Goal: Obtain resource: Obtain resource

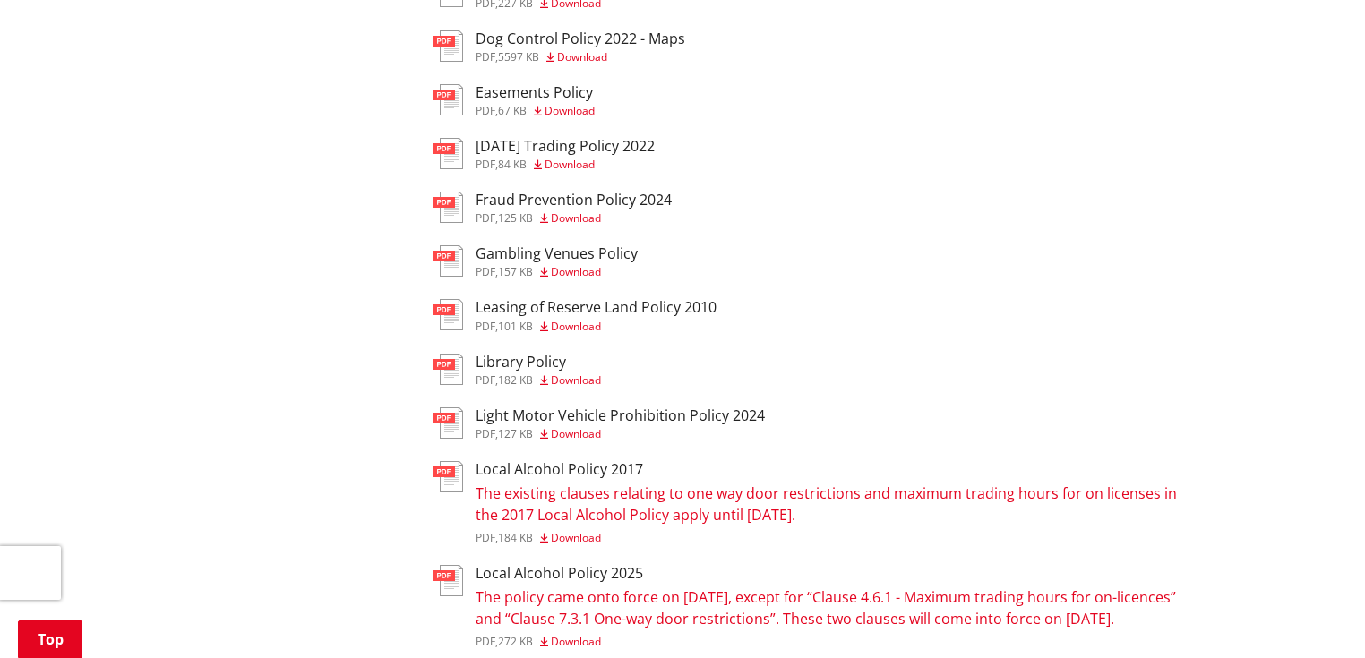
scroll to position [788, 0]
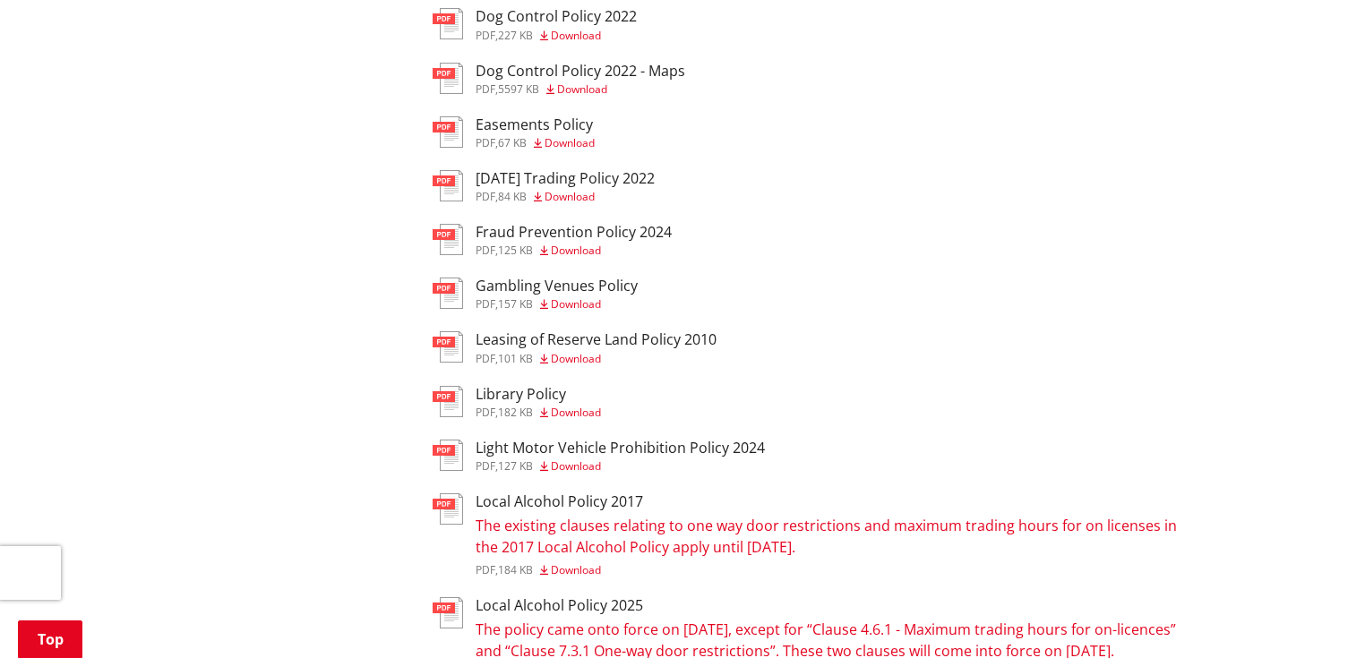
click at [562, 127] on h3 "Easements Policy" at bounding box center [535, 124] width 119 height 17
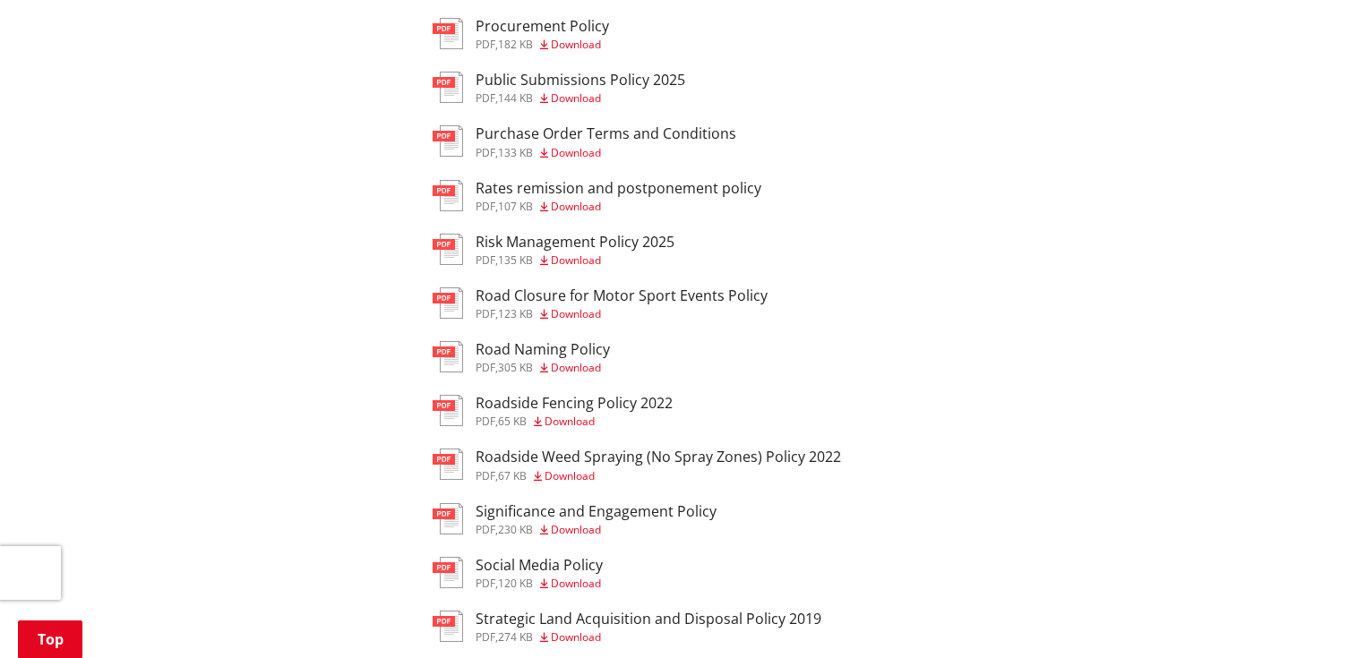
scroll to position [1863, 0]
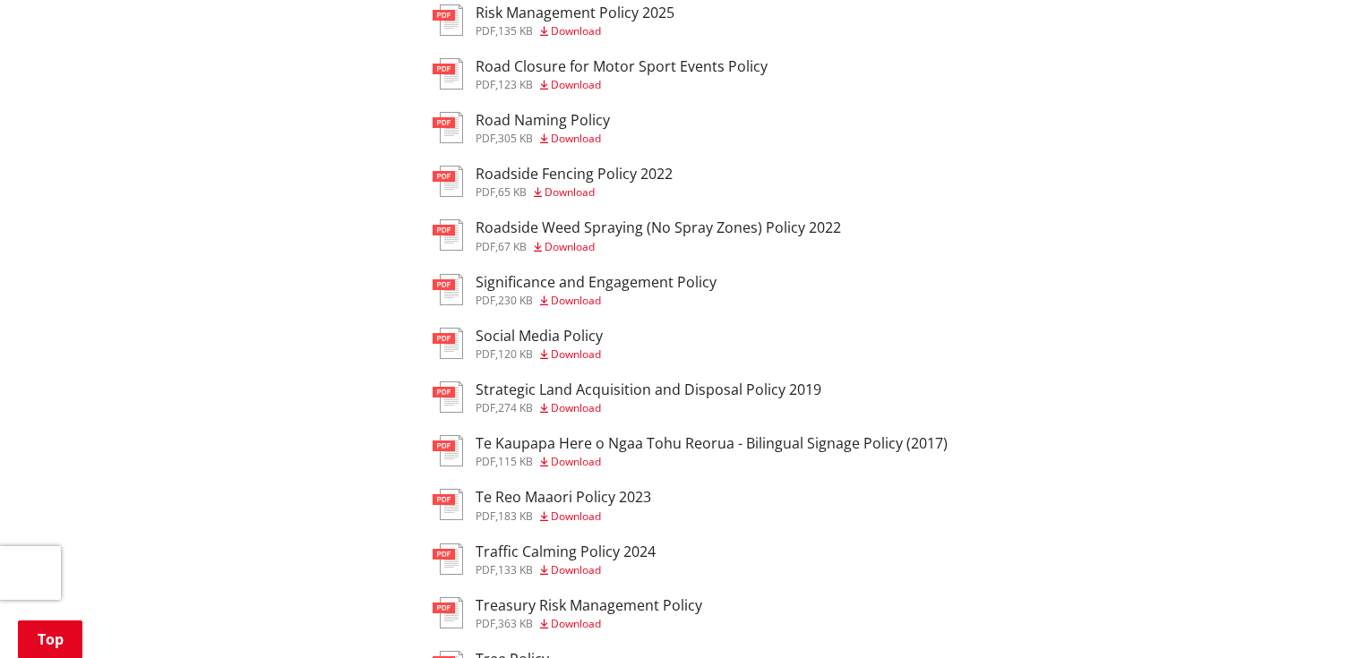
click at [560, 308] on span "Download" at bounding box center [576, 300] width 50 height 15
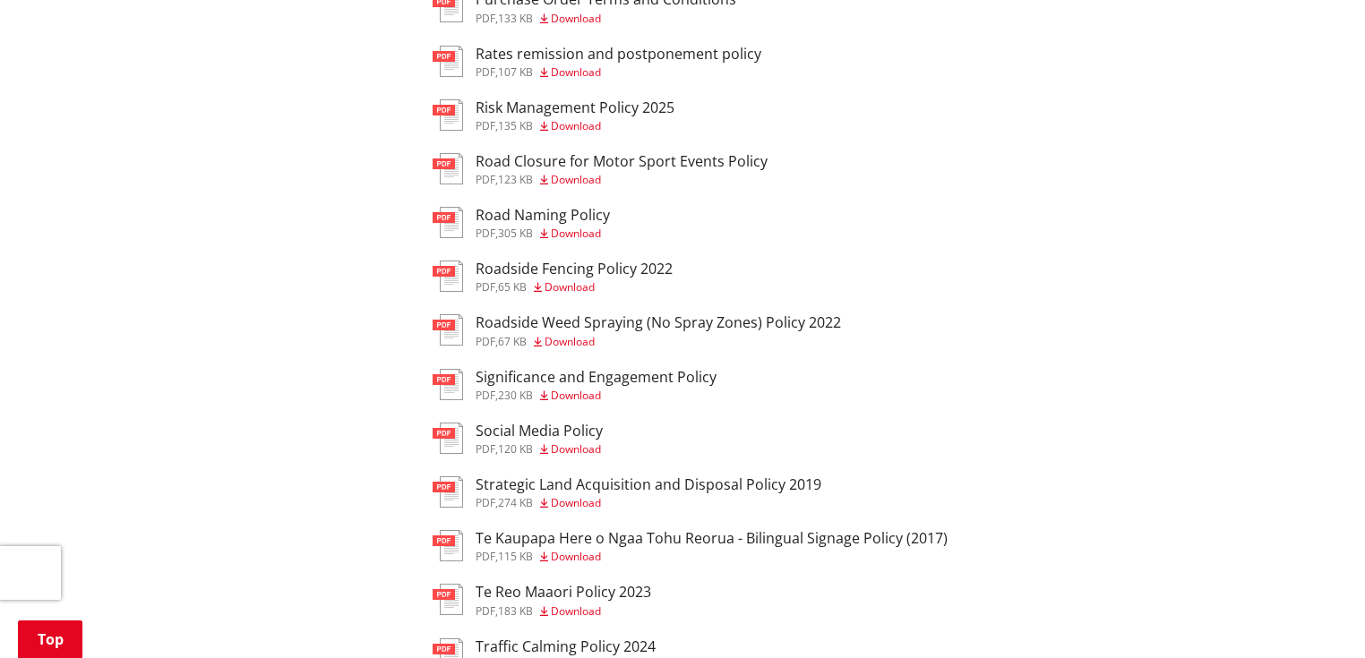
scroll to position [1863, 0]
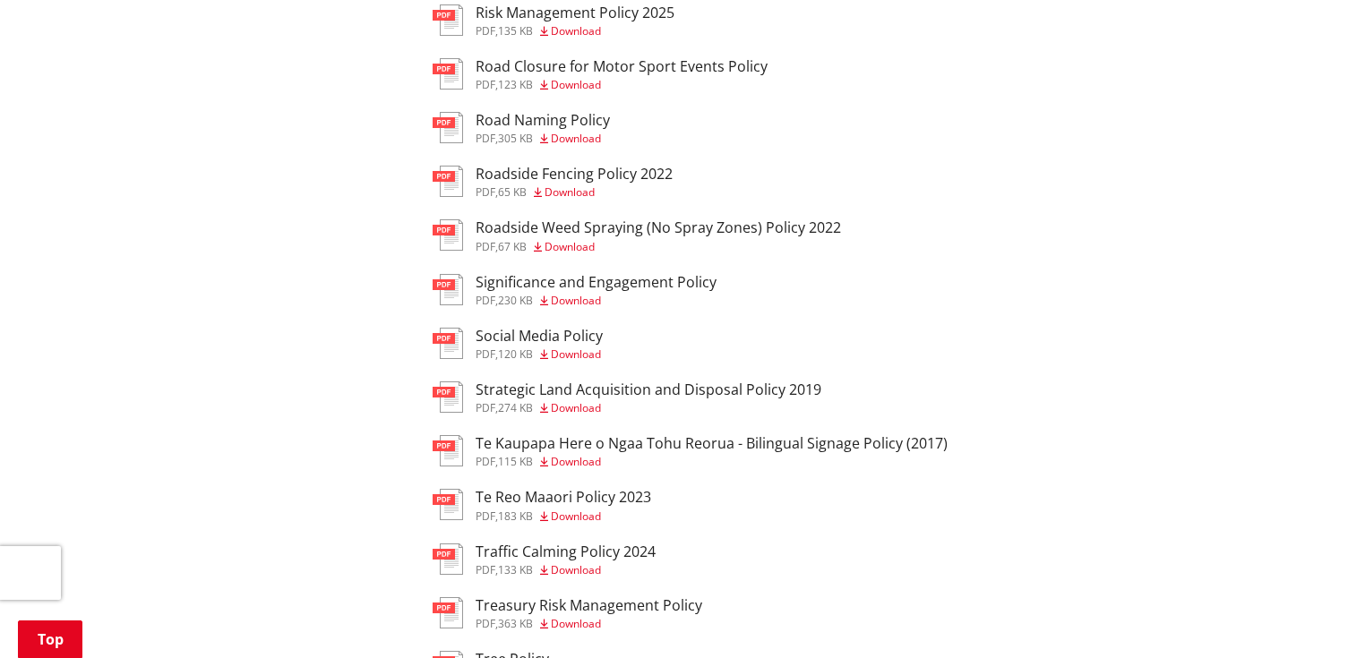
click at [533, 291] on h3 "Significance and Engagement Policy" at bounding box center [596, 282] width 241 height 17
